Goal: Information Seeking & Learning: Check status

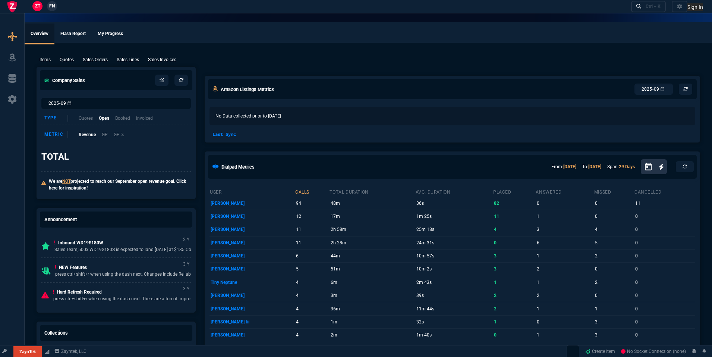
select select "18: totals"
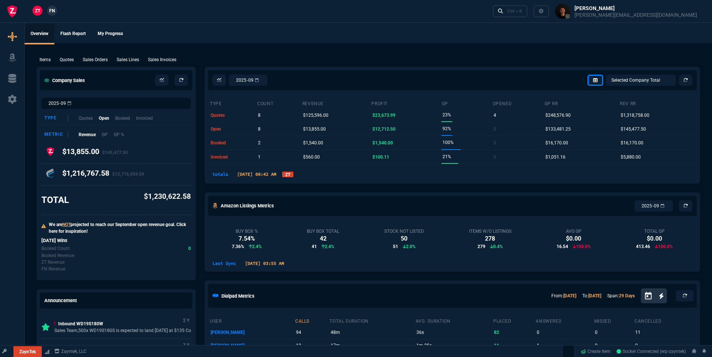
click at [293, 172] on link "ZT" at bounding box center [287, 174] width 11 height 6
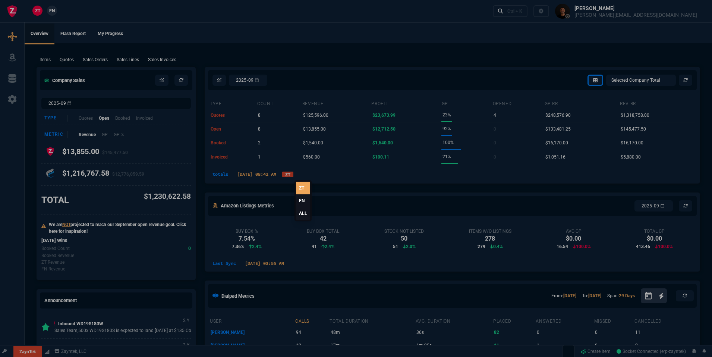
click at [303, 215] on link "ALL" at bounding box center [303, 213] width 14 height 13
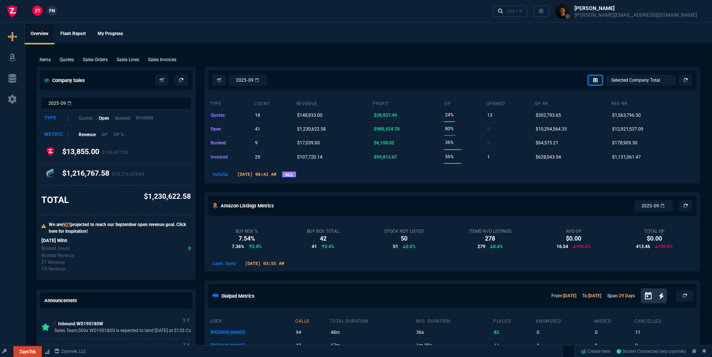
click at [147, 119] on p "Invoiced" at bounding box center [145, 117] width 18 height 7
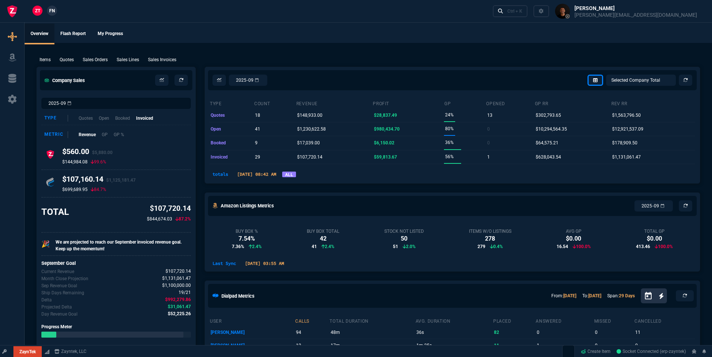
click at [98, 118] on div "Type Quotes Open Booked Invoiced" at bounding box center [115, 118] width 149 height 13
click at [109, 117] on p "Open" at bounding box center [103, 117] width 11 height 7
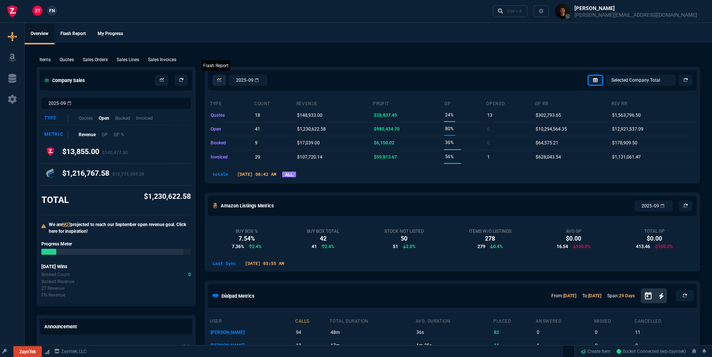
click at [224, 83] on link at bounding box center [218, 80] width 13 height 11
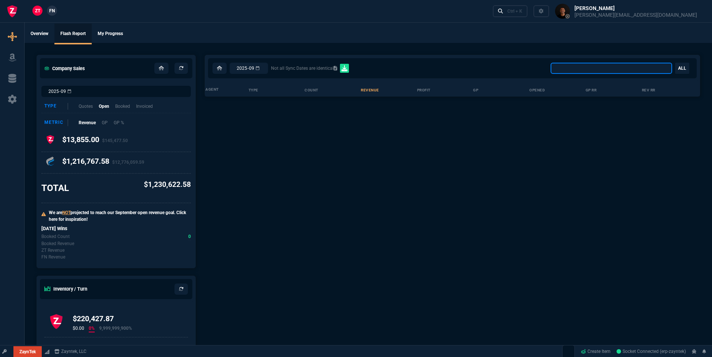
click at [651, 68] on select "All Client Totals All Rep Totals Alicia and Matt Split Account Marketplace Bria…" at bounding box center [610, 68] width 121 height 11
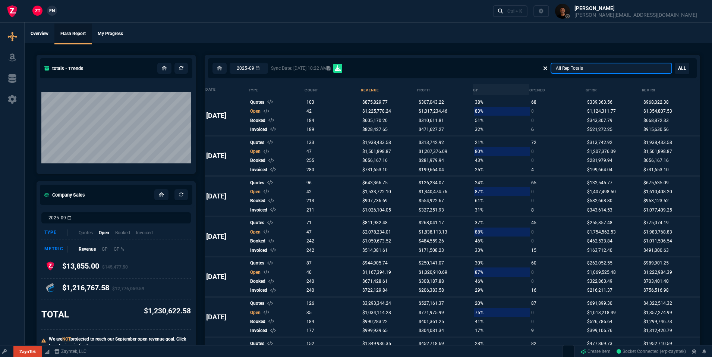
click at [629, 68] on select "All Client Totals All Rep Totals Alicia and Matt Split Account Marketplace Bria…" at bounding box center [610, 68] width 121 height 11
click at [595, 67] on select "All Client Totals All Rep Totals Alicia and Matt Split Account Marketplace Bria…" at bounding box center [610, 68] width 121 height 11
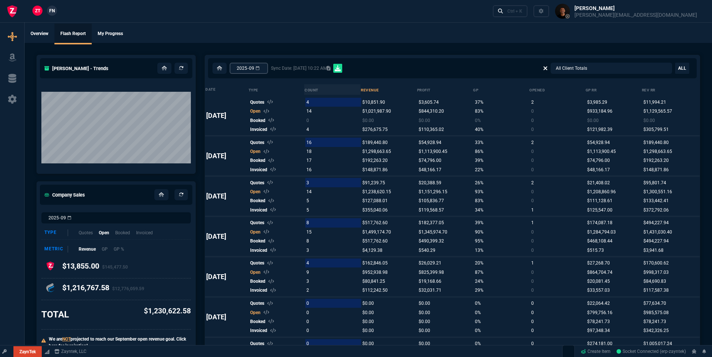
click at [268, 68] on input "2025-09" at bounding box center [249, 68] width 38 height 11
click at [662, 69] on select "All Client Totals All Rep Totals Alicia and Matt Split Account Marketplace Bria…" at bounding box center [610, 68] width 121 height 11
select select "62: allClientTotals"
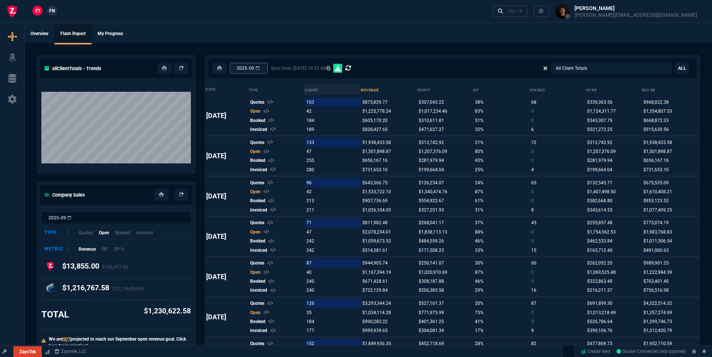
click at [261, 64] on input "2025-09" at bounding box center [249, 68] width 38 height 11
click at [268, 69] on input "2025-09" at bounding box center [249, 68] width 38 height 11
click at [268, 68] on input "2025-09" at bounding box center [249, 68] width 38 height 11
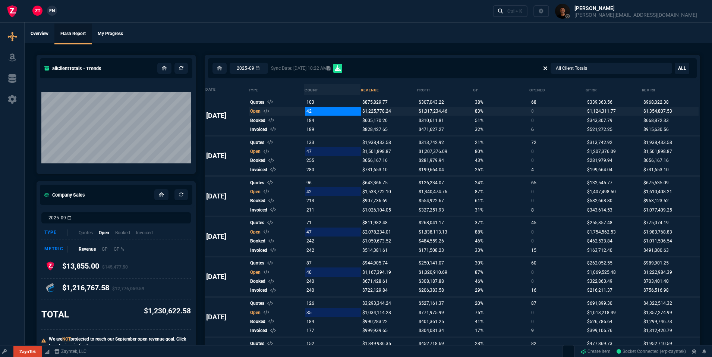
type input "2025-08"
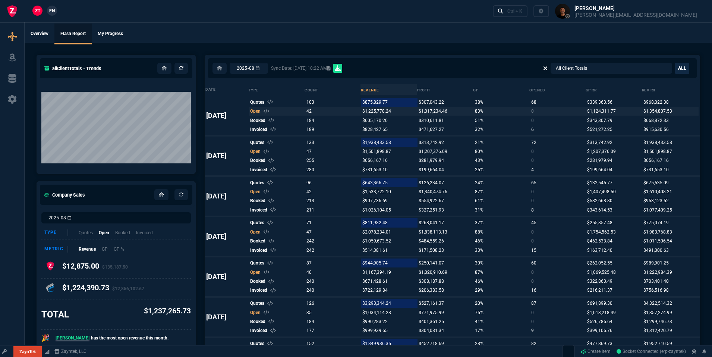
click at [681, 68] on link "ALL" at bounding box center [682, 68] width 14 height 11
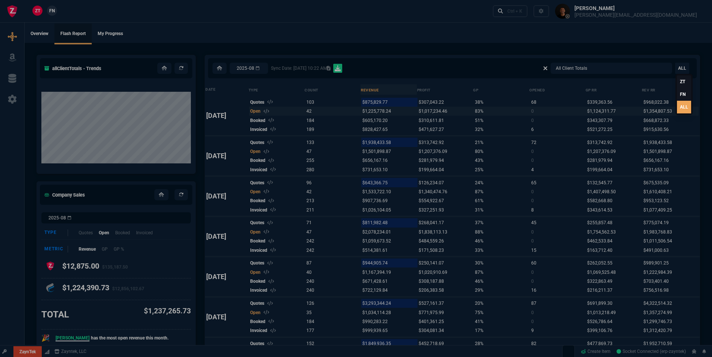
click at [677, 94] on link "FN" at bounding box center [684, 94] width 14 height 13
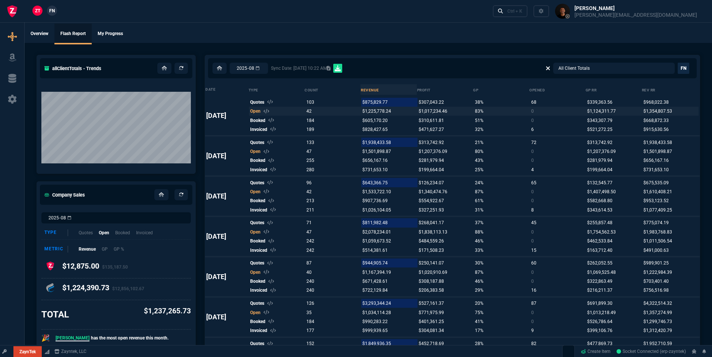
click at [680, 67] on link "FN" at bounding box center [683, 68] width 12 height 11
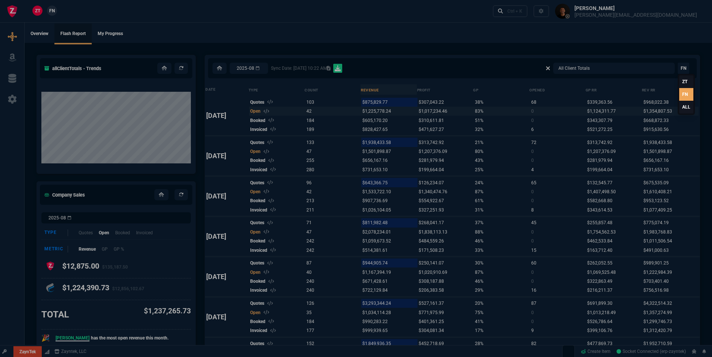
click at [684, 105] on link "ALL" at bounding box center [686, 107] width 14 height 13
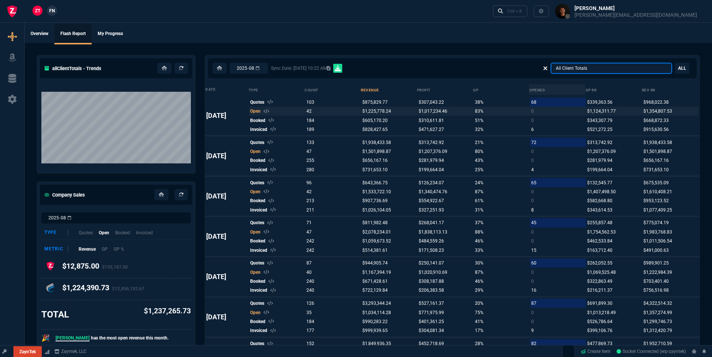
click at [609, 64] on select "All Client Totals All Rep Totals Alicia and Matt Split Account Marketplace Bria…" at bounding box center [610, 68] width 121 height 11
select select "124: totals"
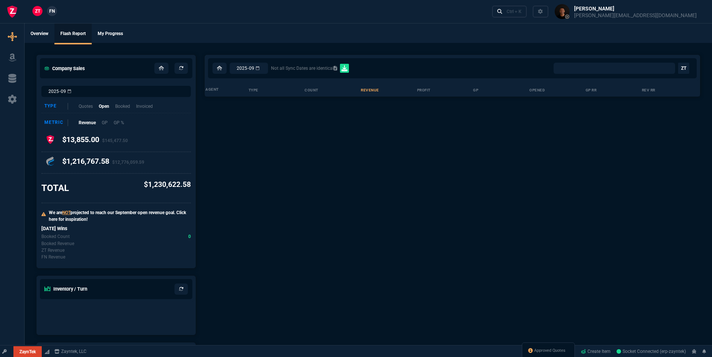
select select "0:"
click at [264, 68] on input "2025-09" at bounding box center [249, 68] width 38 height 11
select select
click at [268, 67] on input "2025-09" at bounding box center [249, 68] width 38 height 11
click at [268, 69] on input "2025-09" at bounding box center [249, 68] width 38 height 11
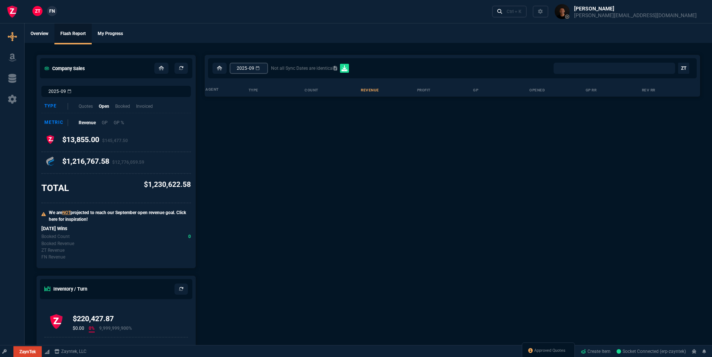
click at [268, 69] on input "2025-09" at bounding box center [249, 68] width 38 height 11
type input "2025-08"
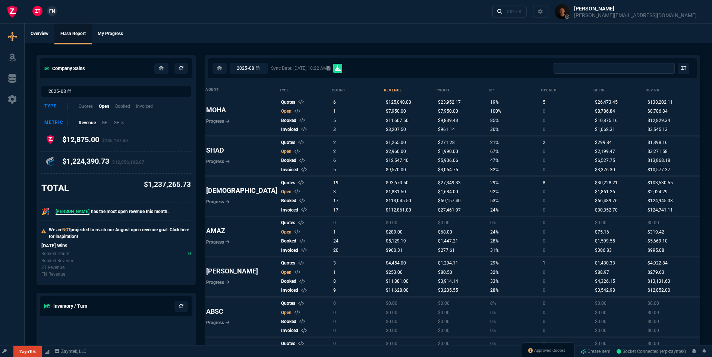
select select "0:"
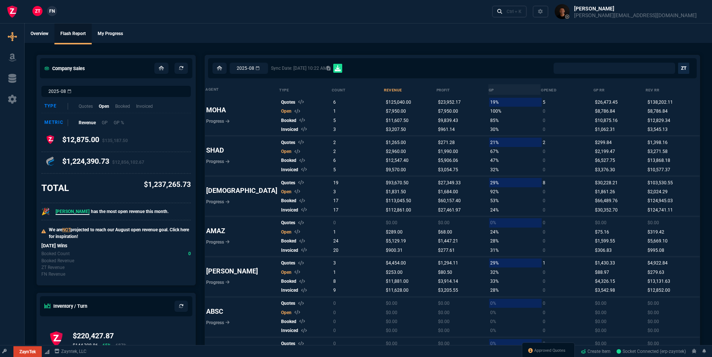
click at [683, 68] on link "ZT" at bounding box center [683, 68] width 11 height 11
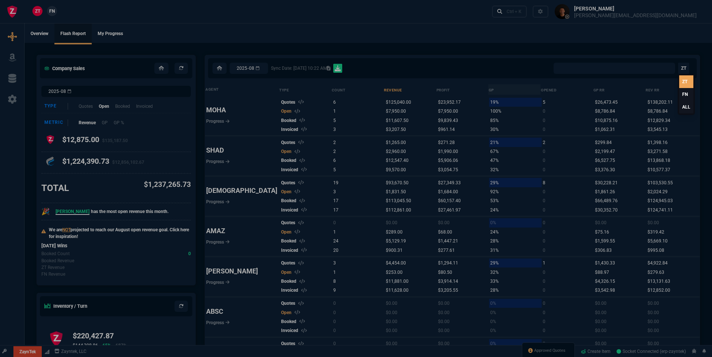
click at [684, 108] on link "ALL" at bounding box center [686, 107] width 14 height 13
